Goal: Information Seeking & Learning: Find specific fact

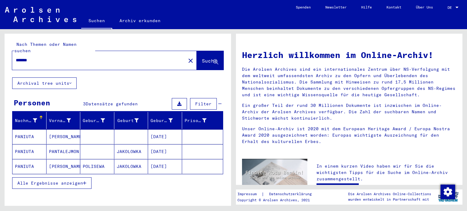
click at [26, 161] on mat-cell "PANIUTA" at bounding box center [29, 166] width 34 height 15
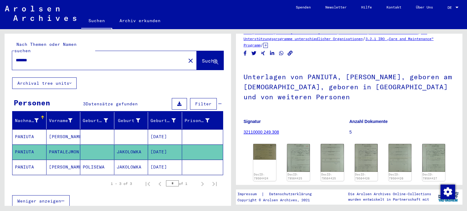
scroll to position [12, 0]
click at [266, 153] on img at bounding box center [265, 151] width 24 height 17
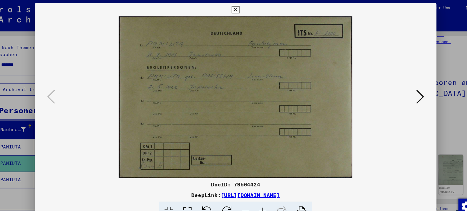
click at [406, 92] on icon at bounding box center [404, 90] width 7 height 15
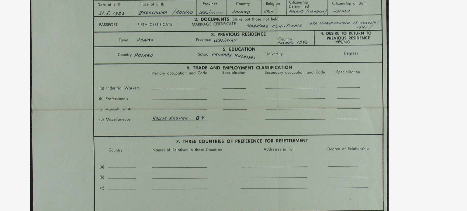
drag, startPoint x: 251, startPoint y: 77, endPoint x: 250, endPoint y: 83, distance: 6.0
click at [250, 83] on img at bounding box center [233, 90] width 332 height 151
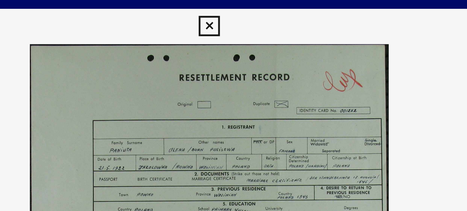
click at [232, 8] on icon at bounding box center [233, 8] width 7 height 7
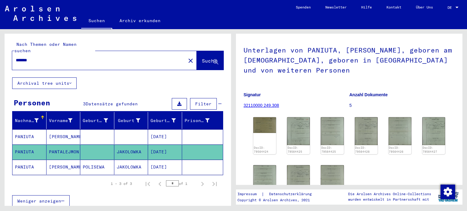
scroll to position [42, 0]
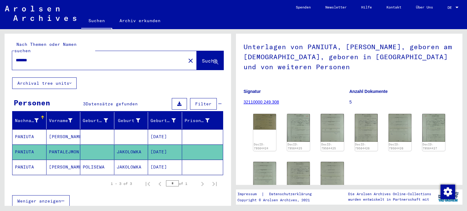
drag, startPoint x: 308, startPoint y: 2, endPoint x: 320, endPoint y: 73, distance: 71.8
click at [320, 73] on h1 "Unterlagen von PANIUTA, PANTALEJMON, geboren am 11.08.1911, geboren in JAKOLOWK…" at bounding box center [349, 56] width 211 height 47
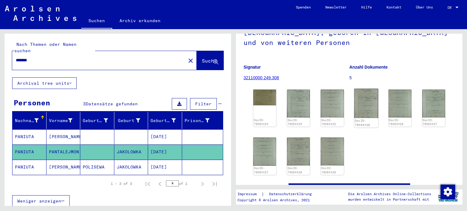
scroll to position [62, 0]
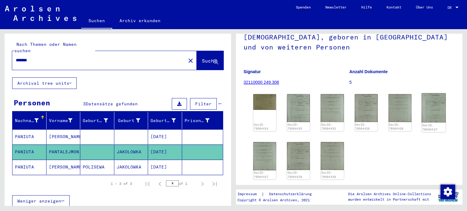
click at [427, 106] on img at bounding box center [434, 107] width 24 height 29
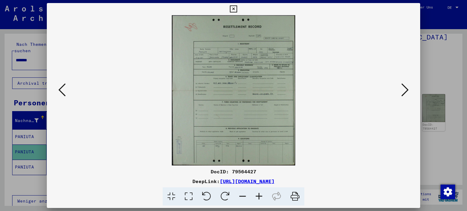
click at [259, 197] on icon at bounding box center [259, 197] width 16 height 19
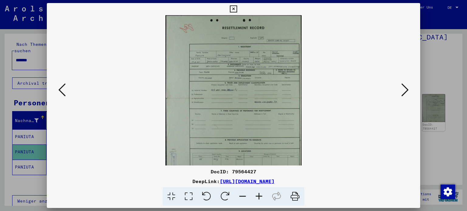
click at [259, 197] on icon at bounding box center [259, 197] width 16 height 19
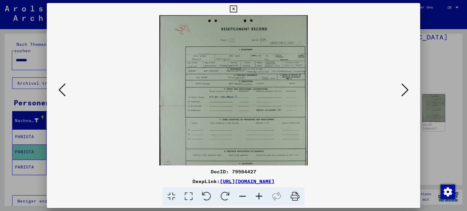
click at [259, 197] on icon at bounding box center [259, 197] width 16 height 19
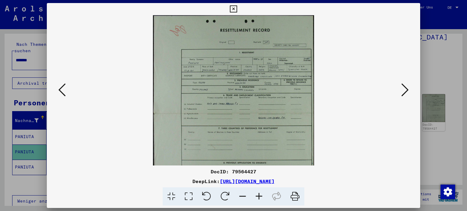
click at [259, 197] on icon at bounding box center [259, 197] width 16 height 19
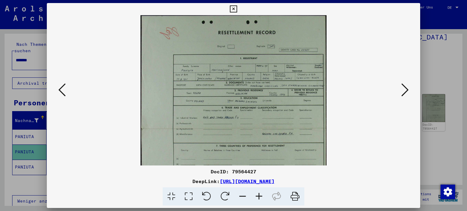
click at [259, 197] on icon at bounding box center [259, 197] width 16 height 19
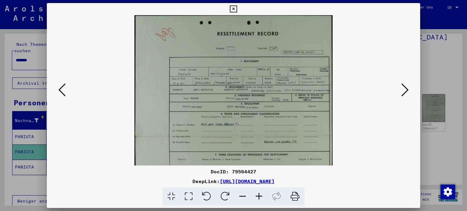
click at [259, 197] on icon at bounding box center [259, 197] width 16 height 19
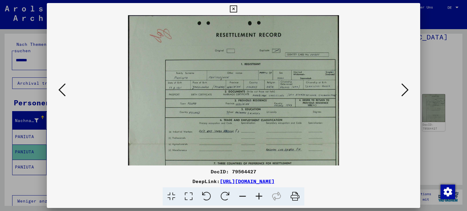
click at [259, 197] on icon at bounding box center [259, 197] width 16 height 19
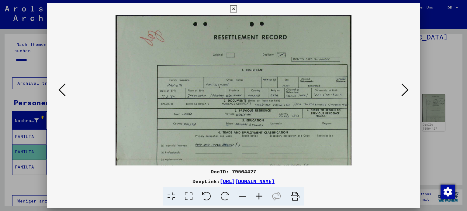
click at [259, 197] on icon at bounding box center [259, 197] width 16 height 19
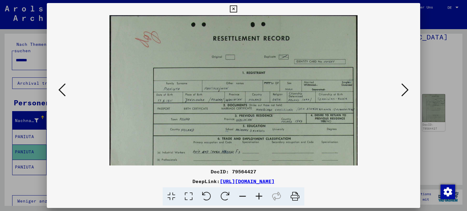
click at [404, 91] on icon at bounding box center [404, 90] width 7 height 15
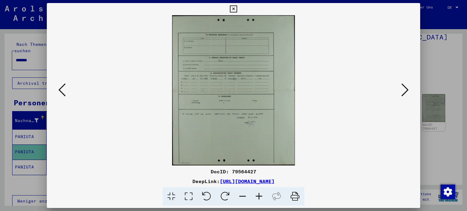
click at [259, 196] on icon at bounding box center [259, 197] width 16 height 19
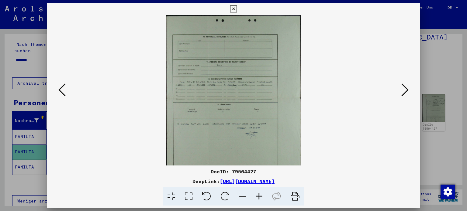
click at [259, 196] on icon at bounding box center [259, 197] width 16 height 19
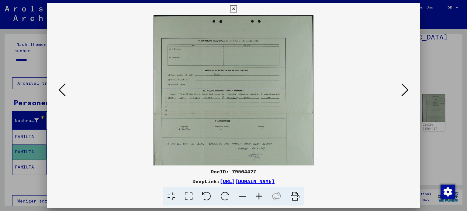
click at [259, 196] on icon at bounding box center [259, 197] width 16 height 19
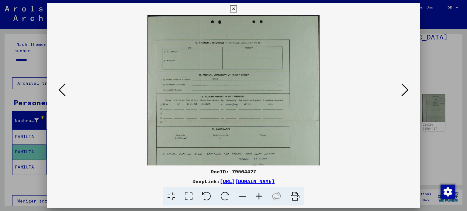
click at [259, 196] on icon at bounding box center [259, 197] width 16 height 19
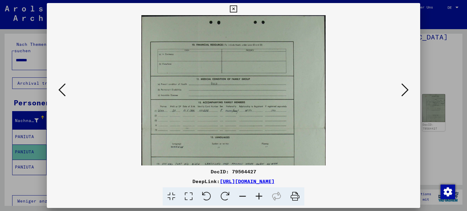
click at [259, 196] on icon at bounding box center [259, 197] width 16 height 19
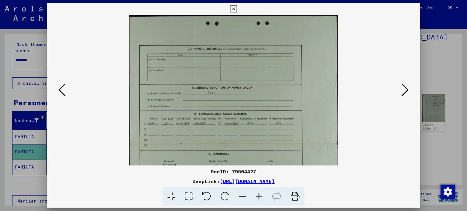
click at [259, 196] on icon at bounding box center [259, 197] width 16 height 19
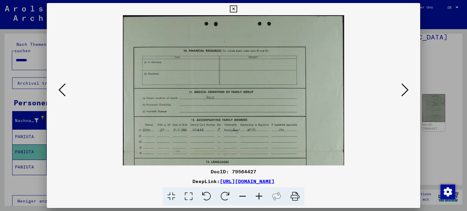
click at [259, 196] on icon at bounding box center [259, 197] width 16 height 19
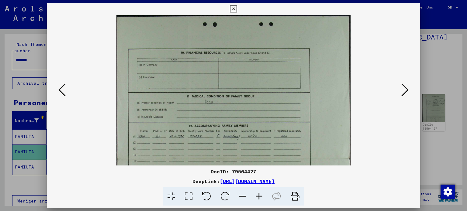
click at [405, 90] on icon at bounding box center [404, 90] width 7 height 15
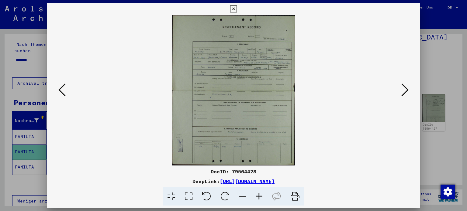
click at [258, 196] on icon at bounding box center [259, 197] width 16 height 19
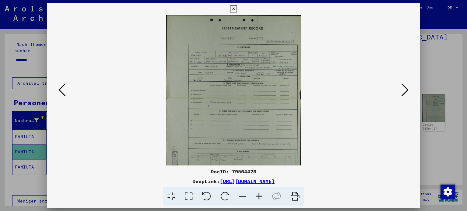
click at [258, 196] on icon at bounding box center [259, 197] width 16 height 19
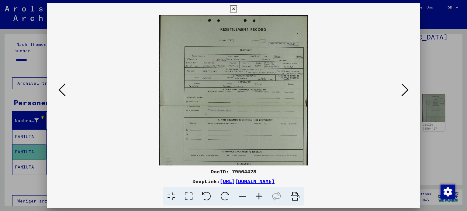
click at [258, 196] on icon at bounding box center [259, 197] width 16 height 19
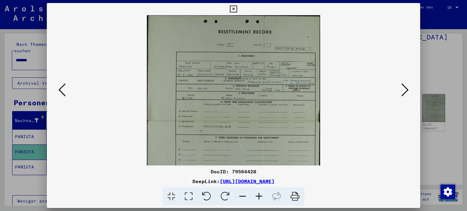
click at [258, 196] on icon at bounding box center [259, 197] width 16 height 19
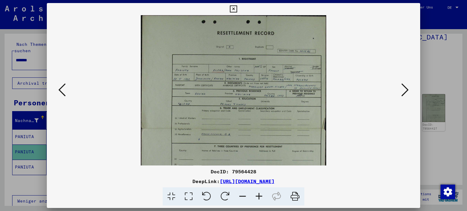
click at [258, 196] on icon at bounding box center [259, 197] width 16 height 19
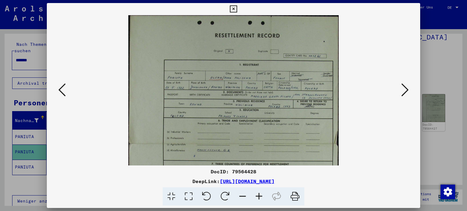
click at [258, 196] on icon at bounding box center [259, 197] width 16 height 19
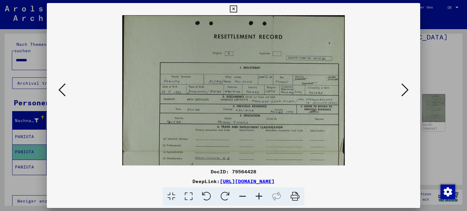
click at [258, 196] on icon at bounding box center [259, 197] width 16 height 19
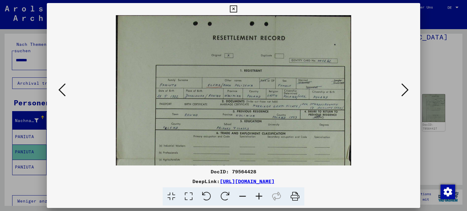
click at [258, 196] on icon at bounding box center [259, 197] width 16 height 19
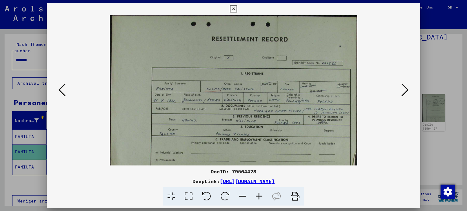
click at [258, 196] on icon at bounding box center [259, 197] width 16 height 19
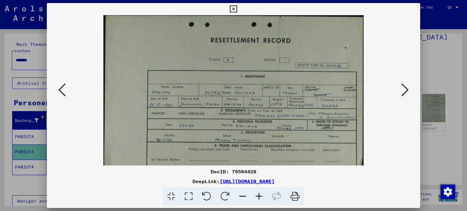
click at [407, 92] on icon at bounding box center [404, 90] width 7 height 15
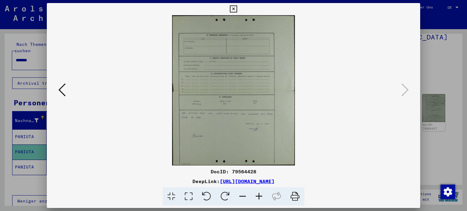
click at [61, 88] on icon at bounding box center [61, 90] width 7 height 15
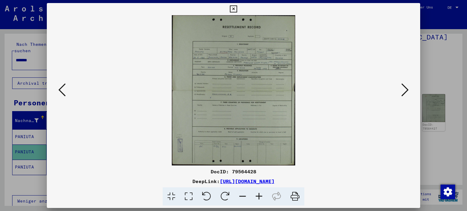
click at [61, 88] on icon at bounding box center [61, 90] width 7 height 15
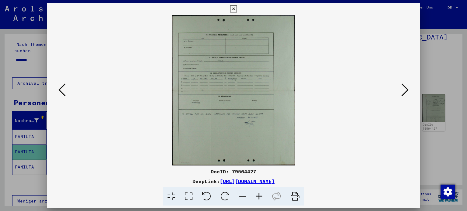
click at [61, 88] on icon at bounding box center [61, 90] width 7 height 15
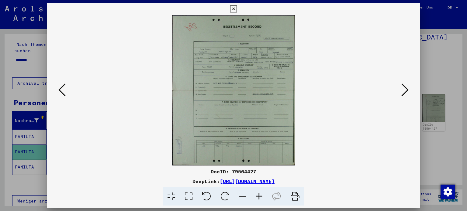
click at [260, 197] on icon at bounding box center [259, 197] width 16 height 19
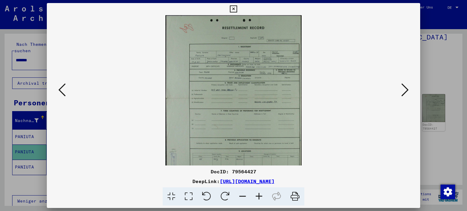
click at [260, 197] on icon at bounding box center [259, 197] width 16 height 19
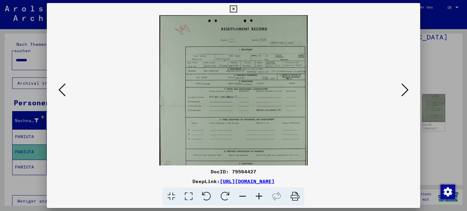
click at [260, 197] on icon at bounding box center [259, 197] width 16 height 19
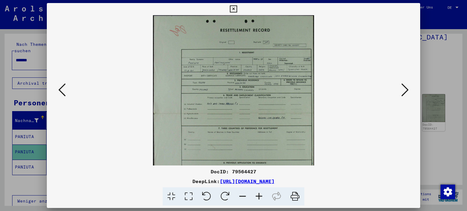
click at [260, 197] on icon at bounding box center [259, 197] width 16 height 19
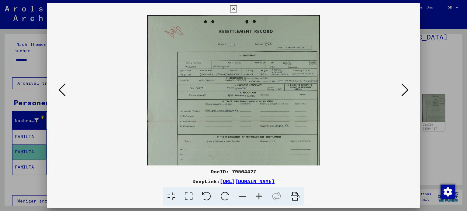
click at [260, 197] on icon at bounding box center [259, 197] width 16 height 19
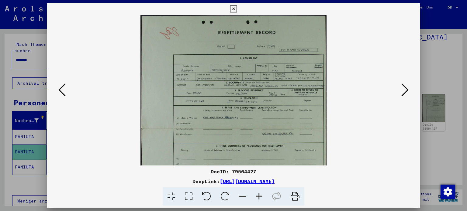
click at [260, 197] on icon at bounding box center [259, 197] width 16 height 19
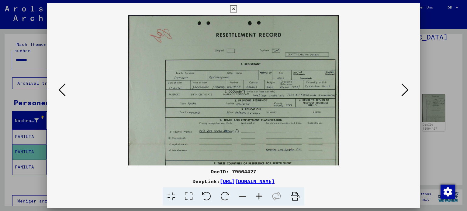
click at [260, 197] on icon at bounding box center [259, 197] width 16 height 19
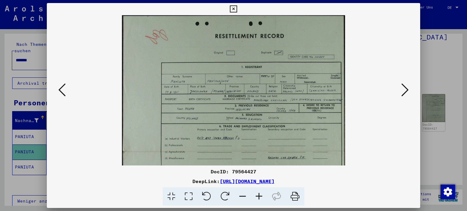
click at [408, 92] on icon at bounding box center [404, 90] width 7 height 15
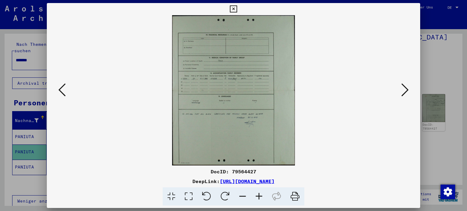
click at [408, 92] on icon at bounding box center [404, 90] width 7 height 15
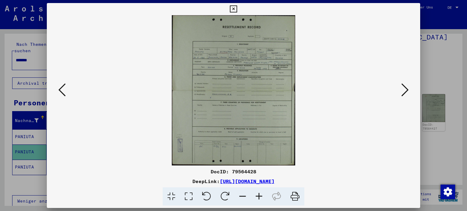
click at [259, 195] on icon at bounding box center [259, 197] width 16 height 19
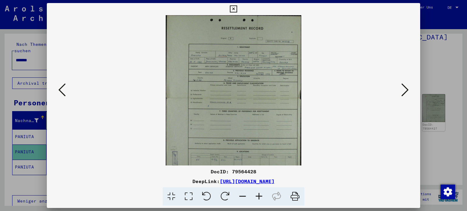
click at [259, 195] on icon at bounding box center [259, 197] width 16 height 19
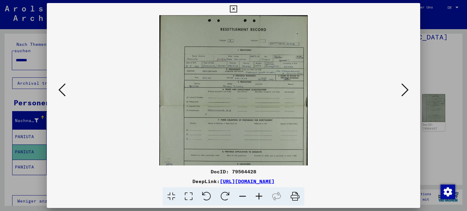
click at [259, 195] on icon at bounding box center [259, 197] width 16 height 19
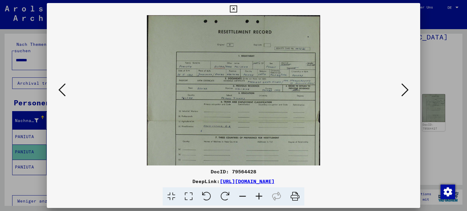
click at [259, 195] on icon at bounding box center [259, 197] width 16 height 19
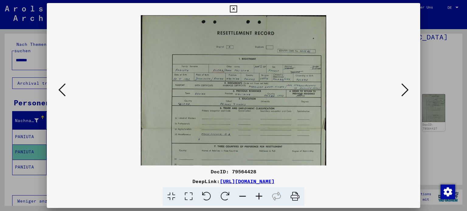
click at [259, 195] on icon at bounding box center [259, 197] width 16 height 19
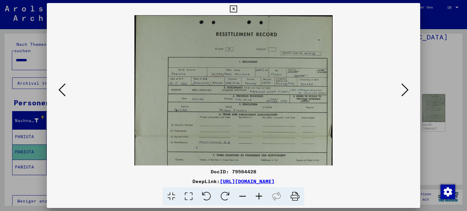
click at [259, 195] on icon at bounding box center [259, 197] width 16 height 19
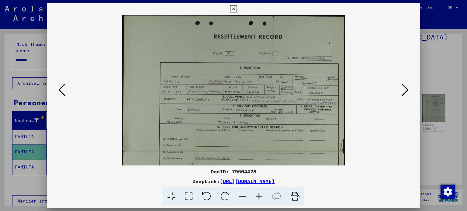
click at [259, 195] on icon at bounding box center [259, 197] width 16 height 19
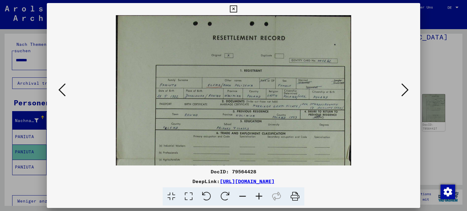
click at [259, 195] on icon at bounding box center [259, 197] width 16 height 19
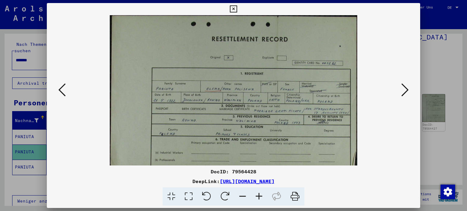
click at [259, 195] on icon at bounding box center [259, 197] width 16 height 19
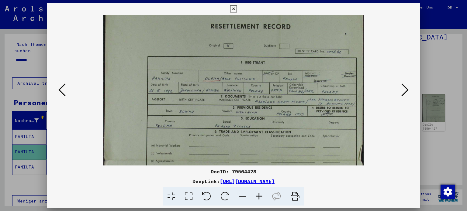
drag, startPoint x: 196, startPoint y: 118, endPoint x: 195, endPoint y: 102, distance: 15.3
click at [195, 102] on img at bounding box center [233, 160] width 260 height 318
click at [232, 11] on icon at bounding box center [233, 8] width 7 height 7
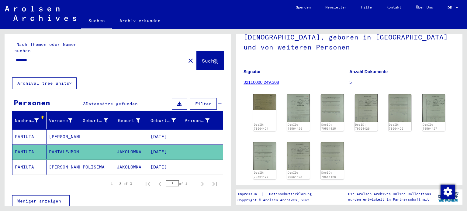
click at [29, 160] on mat-cell "PANIUTA" at bounding box center [29, 167] width 34 height 15
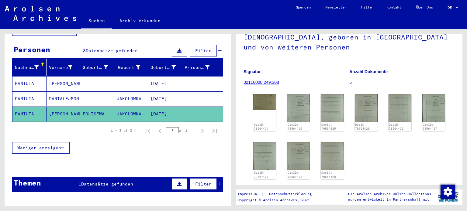
scroll to position [54, 0]
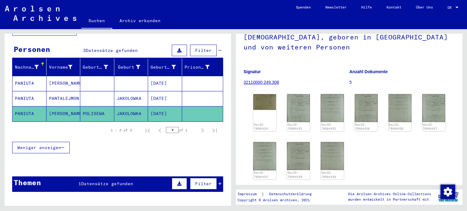
click at [85, 181] on span "Datensätze gefunden" at bounding box center [107, 183] width 52 height 5
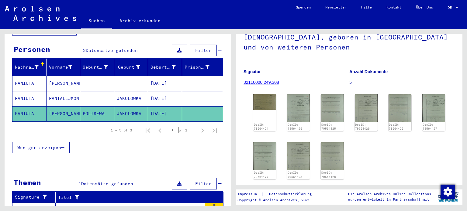
scroll to position [88, 0]
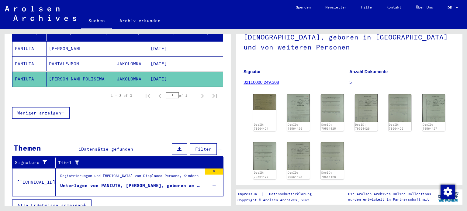
click at [65, 72] on mat-cell "LENA OLENA" at bounding box center [64, 79] width 34 height 15
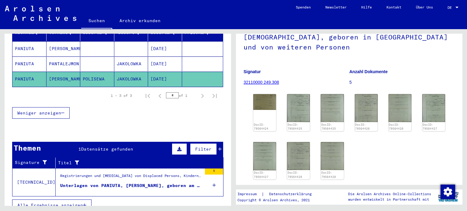
scroll to position [83, 0]
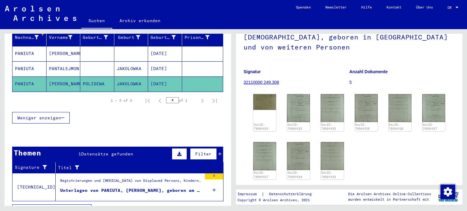
click at [65, 77] on mat-cell "LENA OLENA" at bounding box center [64, 84] width 34 height 15
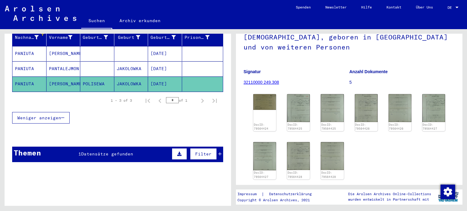
click at [22, 46] on mat-cell "PANIUTA" at bounding box center [29, 53] width 34 height 15
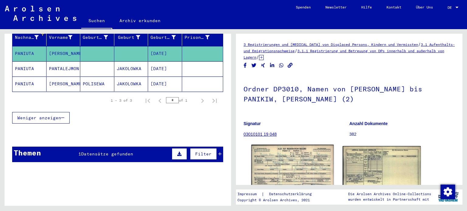
click at [296, 159] on img at bounding box center [292, 171] width 82 height 52
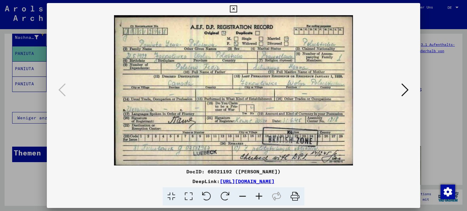
click at [404, 91] on icon at bounding box center [404, 90] width 7 height 15
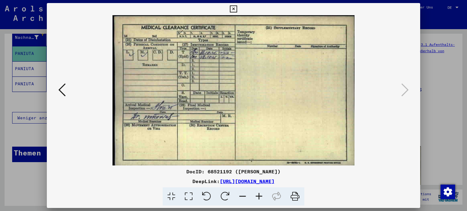
click at [234, 7] on icon at bounding box center [233, 8] width 7 height 7
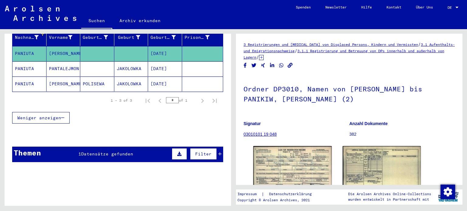
click at [30, 61] on mat-cell "PANIUTA" at bounding box center [29, 68] width 34 height 15
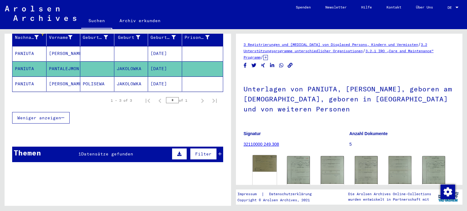
click at [266, 165] on img at bounding box center [265, 163] width 24 height 17
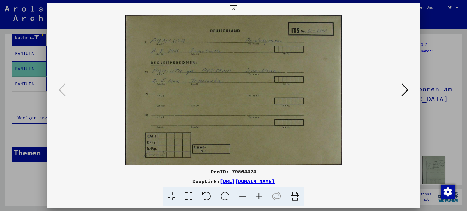
click at [260, 197] on icon at bounding box center [259, 197] width 16 height 19
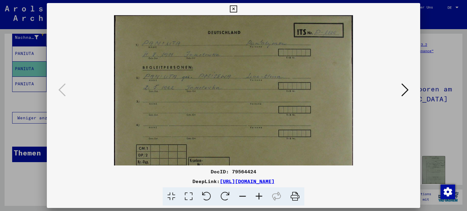
click at [260, 197] on icon at bounding box center [259, 197] width 16 height 19
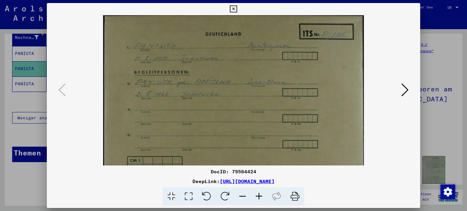
click at [260, 197] on icon at bounding box center [259, 197] width 16 height 19
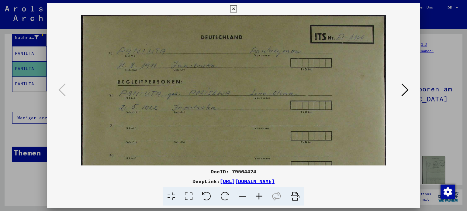
click at [260, 197] on icon at bounding box center [259, 197] width 16 height 19
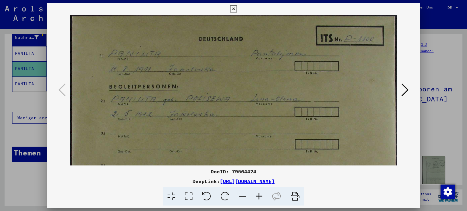
click at [260, 197] on icon at bounding box center [259, 197] width 16 height 19
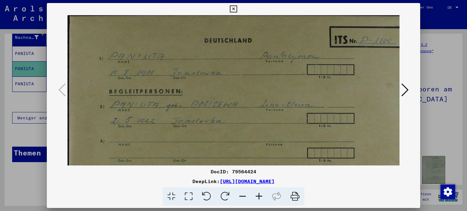
click at [260, 197] on icon at bounding box center [259, 197] width 16 height 19
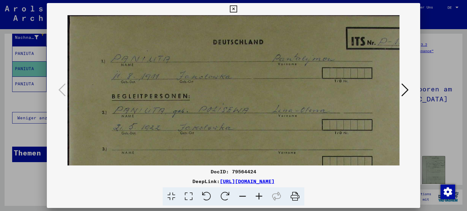
click at [260, 197] on icon at bounding box center [259, 197] width 16 height 19
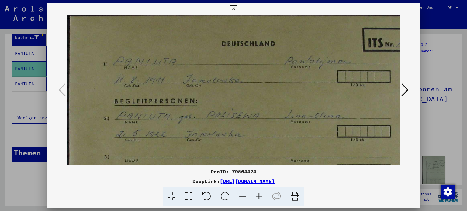
click at [406, 92] on icon at bounding box center [404, 90] width 7 height 15
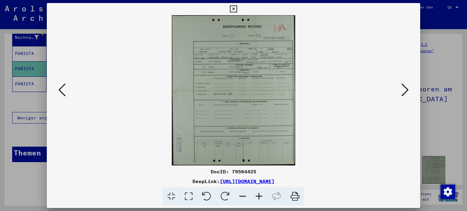
click at [259, 196] on icon at bounding box center [259, 197] width 16 height 19
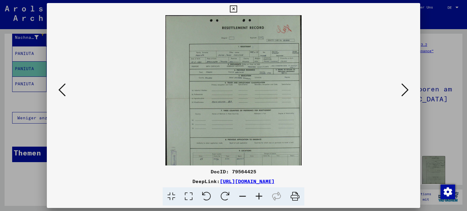
click at [259, 196] on icon at bounding box center [259, 197] width 16 height 19
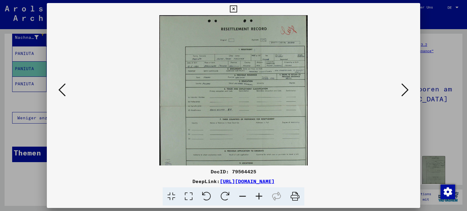
click at [259, 196] on icon at bounding box center [259, 197] width 16 height 19
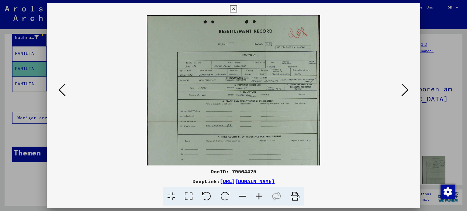
click at [259, 196] on icon at bounding box center [259, 197] width 16 height 19
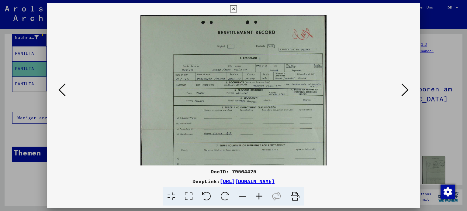
click at [259, 196] on icon at bounding box center [259, 197] width 16 height 19
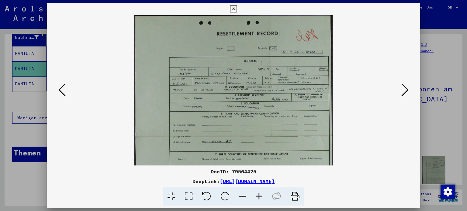
click at [259, 196] on icon at bounding box center [259, 197] width 16 height 19
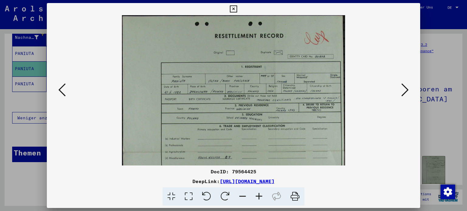
click at [259, 196] on icon at bounding box center [259, 197] width 16 height 19
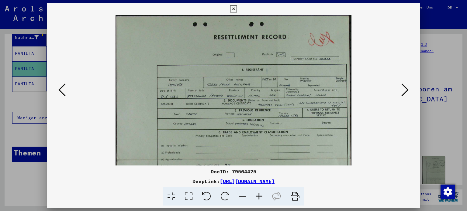
click at [259, 196] on icon at bounding box center [259, 197] width 16 height 19
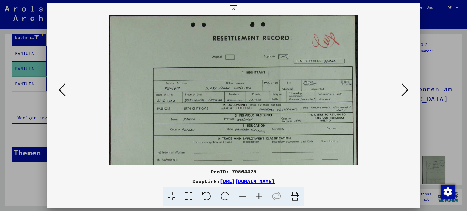
click at [259, 196] on icon at bounding box center [259, 197] width 16 height 19
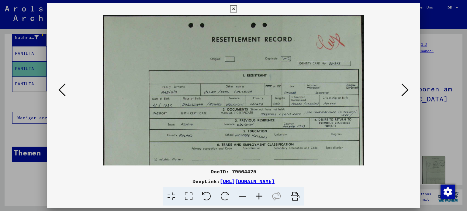
click at [259, 196] on icon at bounding box center [259, 197] width 16 height 19
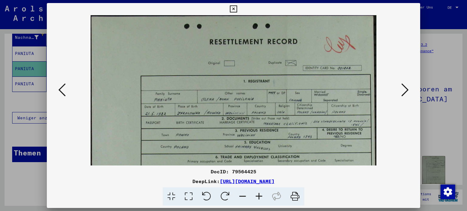
click at [259, 196] on icon at bounding box center [259, 197] width 16 height 19
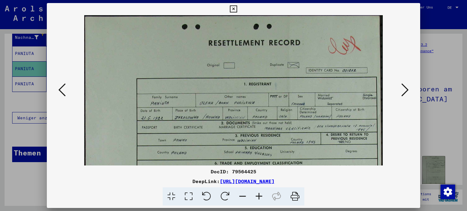
click at [259, 196] on icon at bounding box center [259, 197] width 16 height 19
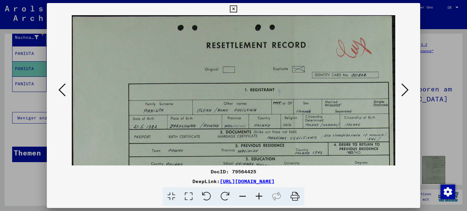
click at [259, 196] on icon at bounding box center [259, 197] width 16 height 19
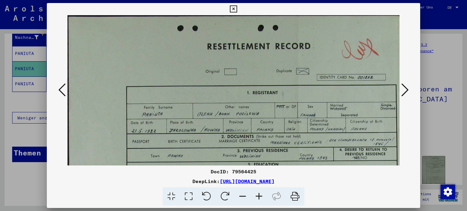
click at [259, 196] on icon at bounding box center [259, 197] width 16 height 19
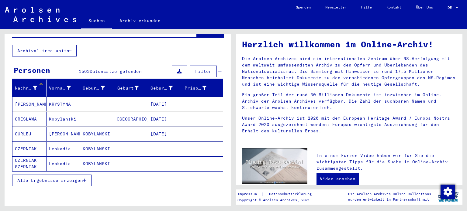
scroll to position [11, 0]
